Goal: Task Accomplishment & Management: Complete application form

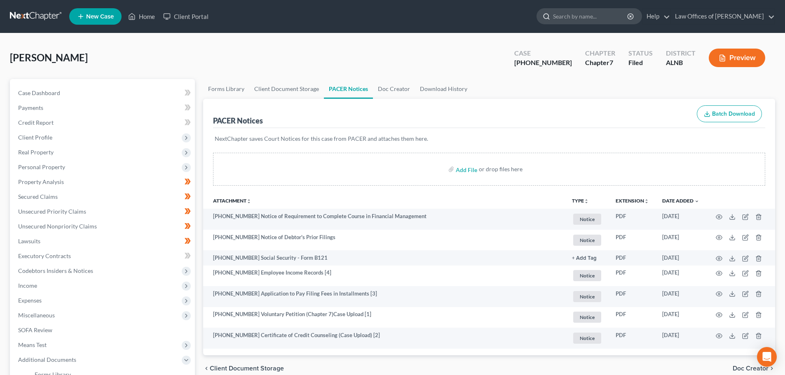
click at [592, 16] on input "search" at bounding box center [590, 16] width 75 height 15
type input "[PERSON_NAME]"
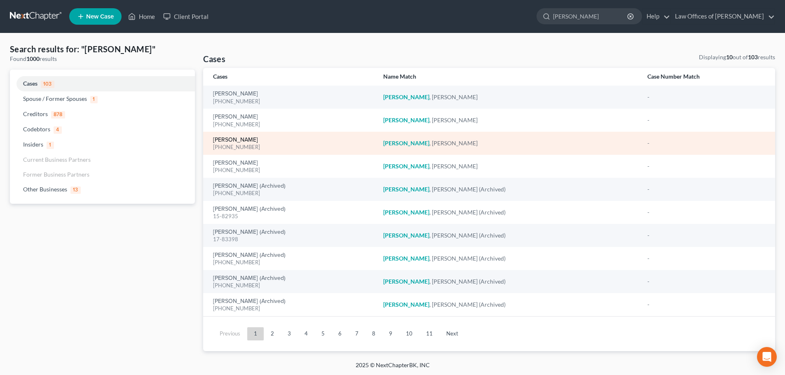
click at [228, 139] on link "[PERSON_NAME]" at bounding box center [235, 140] width 45 height 6
select select "1"
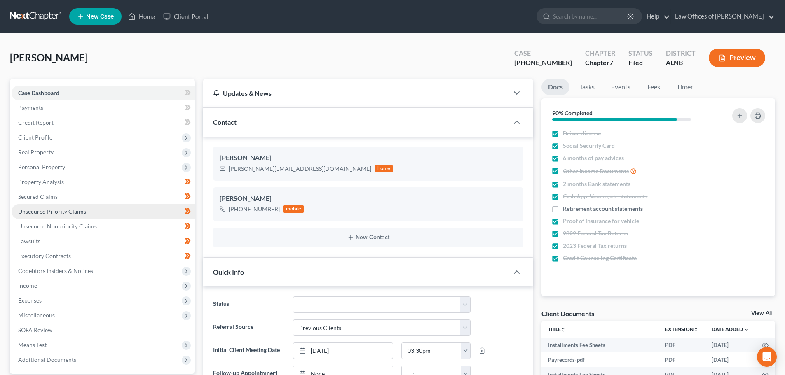
scroll to position [143, 0]
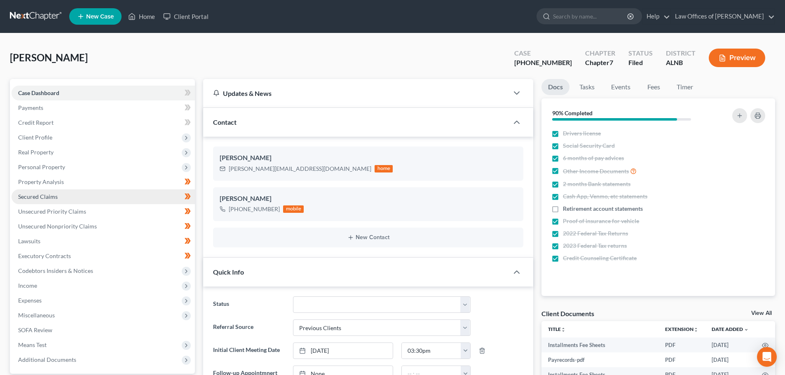
click at [62, 196] on link "Secured Claims" at bounding box center [103, 196] width 183 height 15
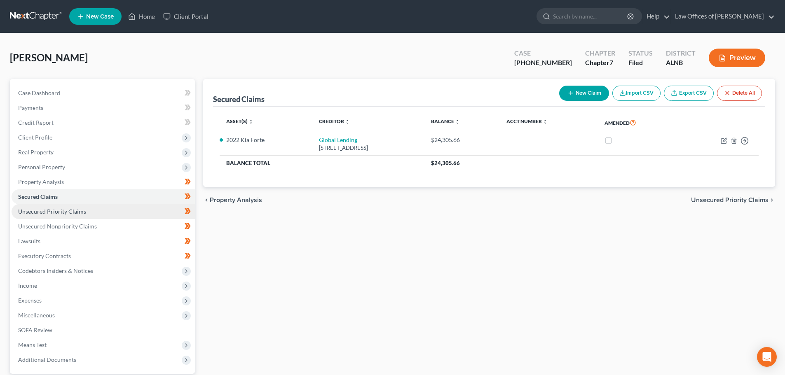
click at [89, 211] on link "Unsecured Priority Claims" at bounding box center [103, 211] width 183 height 15
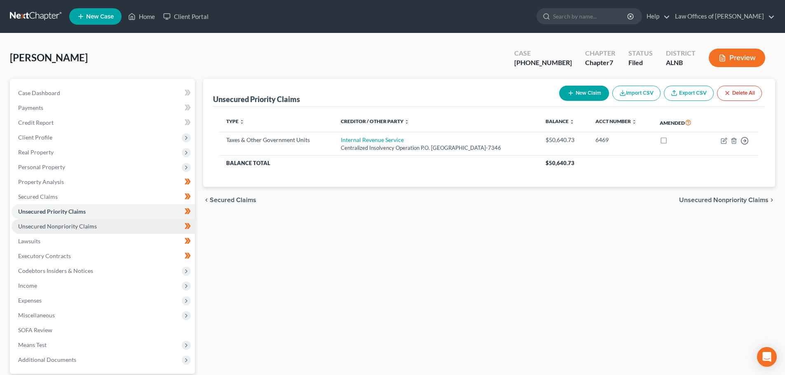
click at [88, 225] on span "Unsecured Nonpriority Claims" at bounding box center [57, 226] width 79 height 7
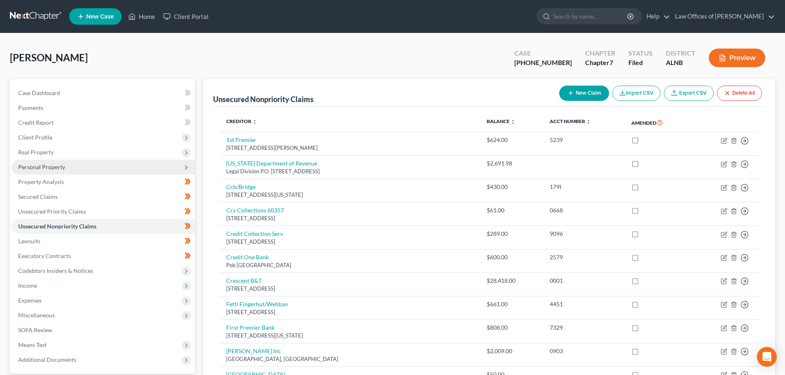
click at [58, 168] on span "Personal Property" at bounding box center [41, 166] width 47 height 7
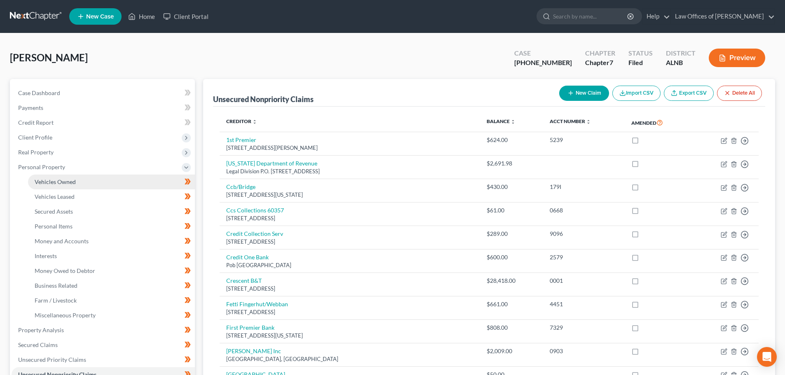
click at [72, 184] on span "Vehicles Owned" at bounding box center [55, 181] width 41 height 7
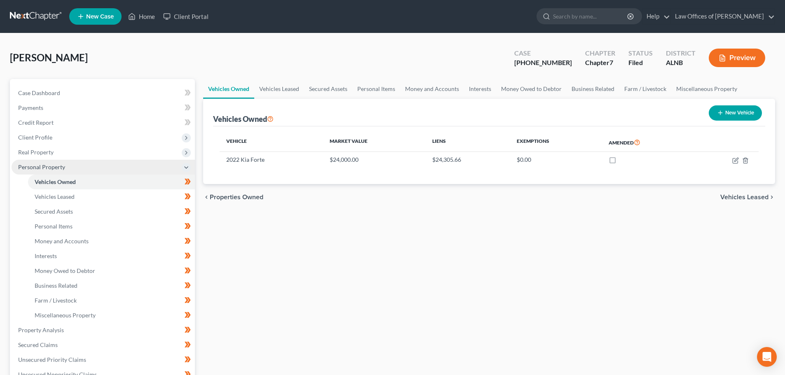
click at [185, 166] on icon at bounding box center [186, 167] width 7 height 7
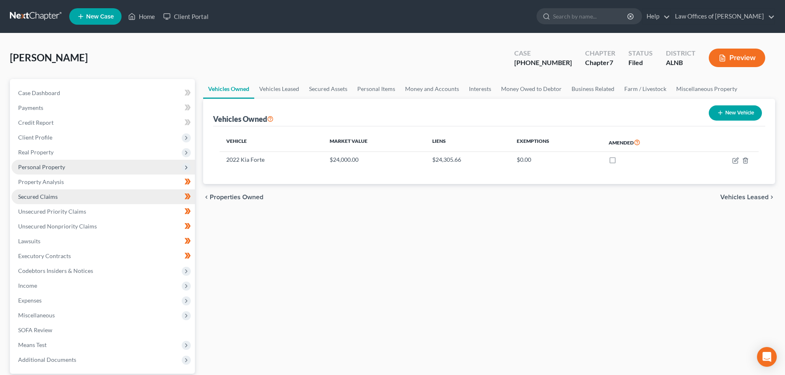
click at [98, 198] on link "Secured Claims" at bounding box center [103, 196] width 183 height 15
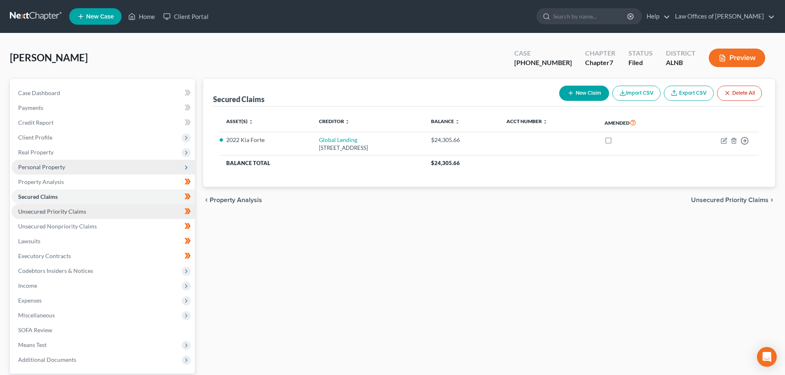
click at [107, 215] on link "Unsecured Priority Claims" at bounding box center [103, 211] width 183 height 15
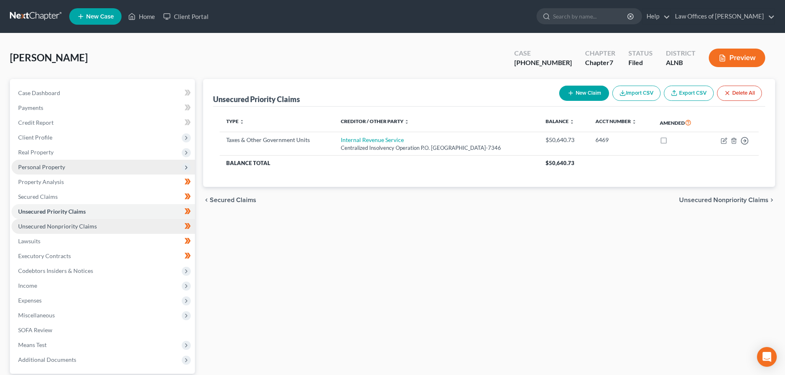
click at [107, 227] on link "Unsecured Nonpriority Claims" at bounding box center [103, 226] width 183 height 15
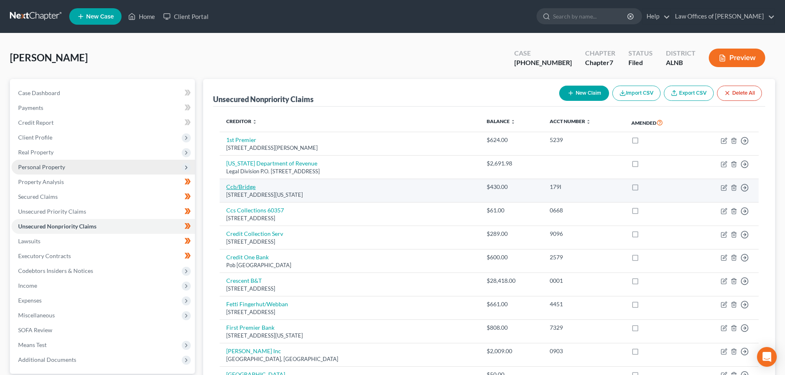
click at [231, 188] on link "Ccb/Bridge" at bounding box center [240, 186] width 29 height 7
select select "35"
select select "0"
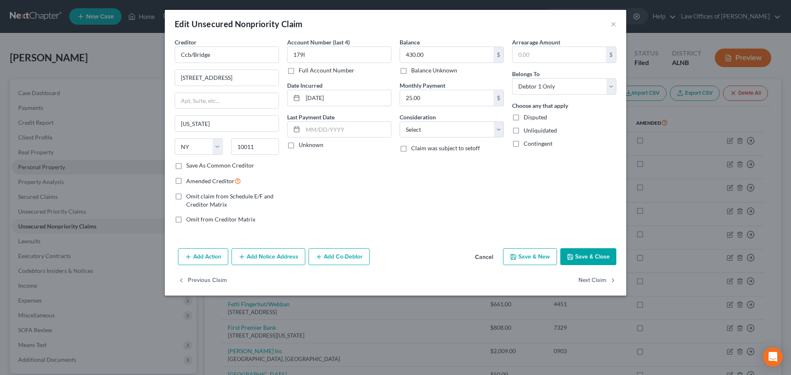
click at [484, 255] on button "Cancel" at bounding box center [483, 257] width 31 height 16
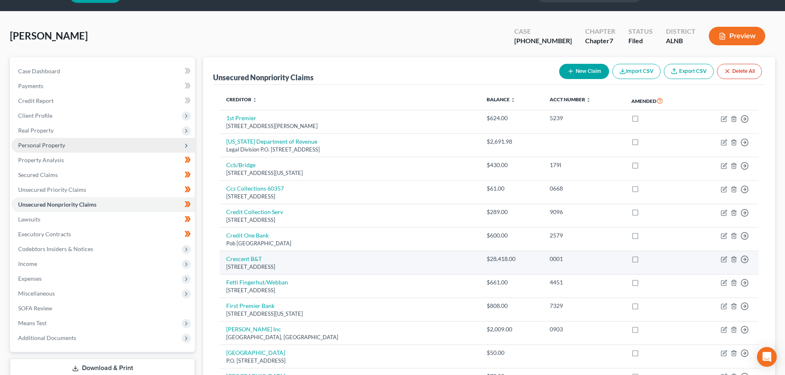
scroll to position [41, 0]
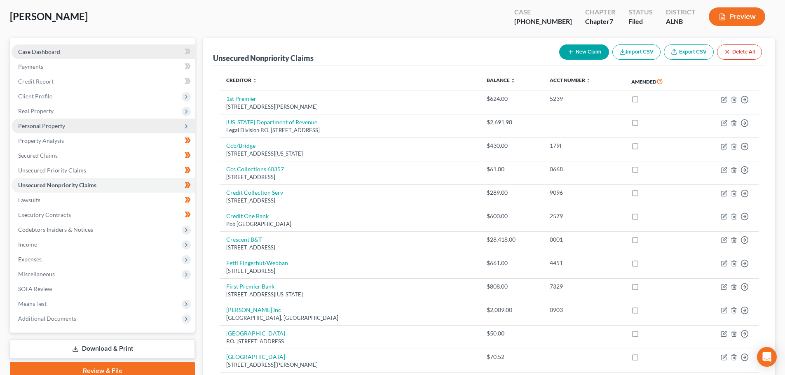
click at [58, 52] on span "Case Dashboard" at bounding box center [39, 51] width 42 height 7
select select "1"
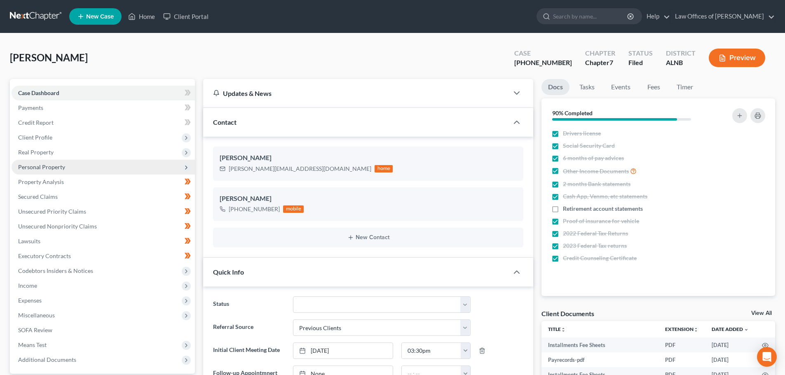
scroll to position [143, 0]
drag, startPoint x: 59, startPoint y: 213, endPoint x: 173, endPoint y: 207, distance: 114.2
click at [59, 213] on span "Unsecured Priority Claims" at bounding box center [52, 211] width 68 height 7
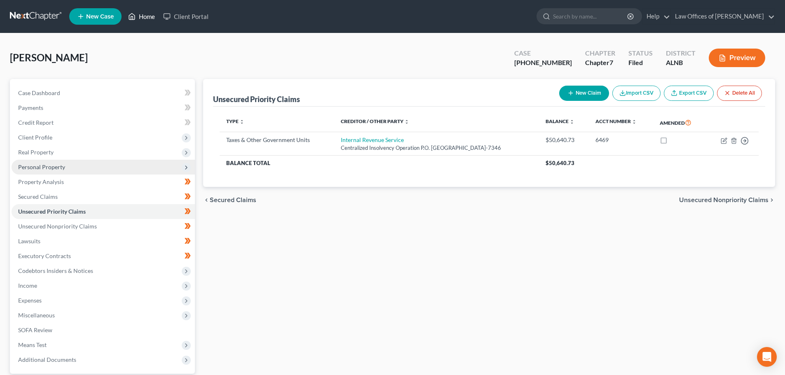
click at [147, 17] on link "Home" at bounding box center [141, 16] width 35 height 15
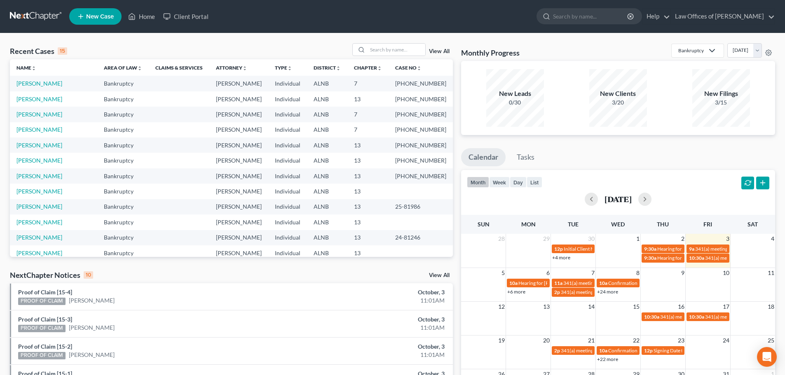
click at [93, 14] on span "New Case" at bounding box center [100, 17] width 28 height 6
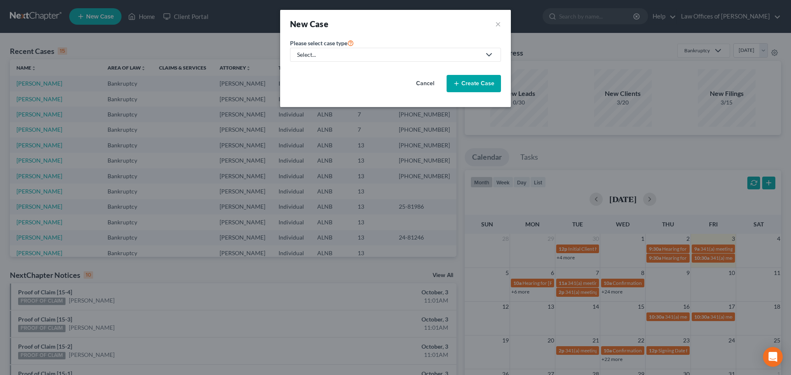
click at [412, 55] on div "Select..." at bounding box center [389, 55] width 184 height 8
click at [324, 71] on div "Bankruptcy" at bounding box center [313, 71] width 30 height 8
select select "1"
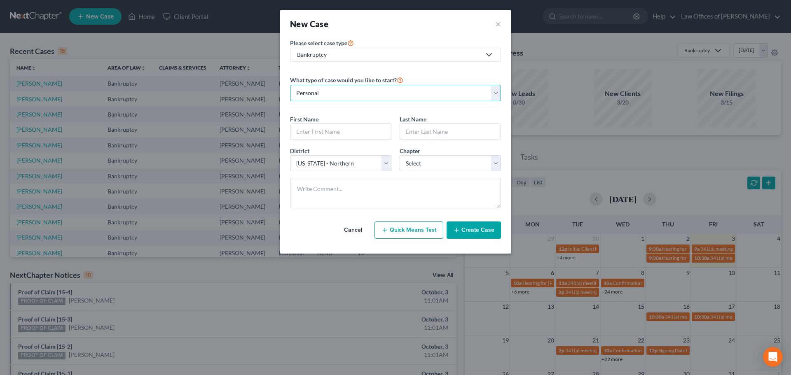
click at [497, 94] on select "Personal Business" at bounding box center [395, 93] width 211 height 16
click at [362, 131] on input "text" at bounding box center [340, 132] width 100 height 16
type input "J"
type input "[PERSON_NAME]"
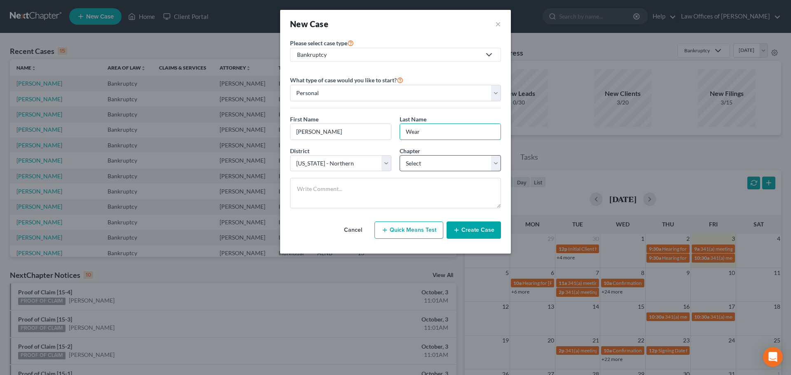
type input "Wear"
click at [496, 166] on select "Select 7 11 12 13" at bounding box center [449, 163] width 101 height 16
select select "3"
click at [399, 155] on select "Select 7 11 12 13" at bounding box center [449, 163] width 101 height 16
click at [475, 231] on button "Create Case" at bounding box center [473, 230] width 54 height 17
